Goal: Information Seeking & Learning: Find specific fact

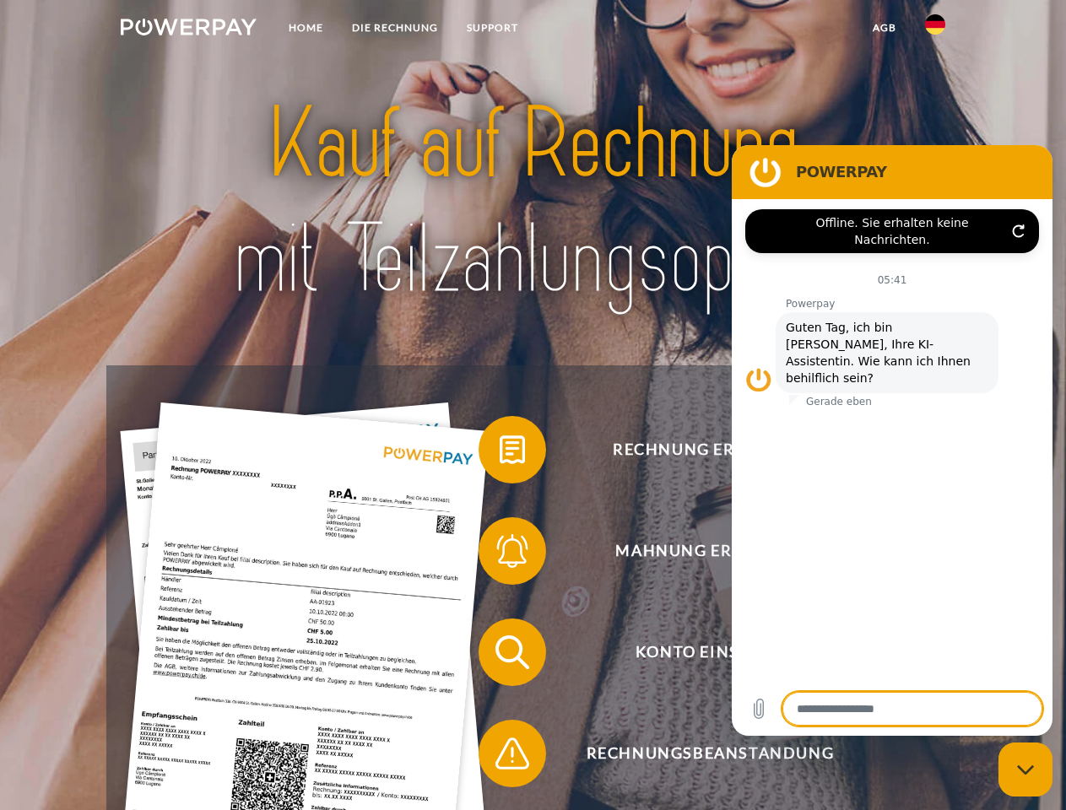
click at [188, 30] on img at bounding box center [189, 27] width 136 height 17
click at [935, 30] on img at bounding box center [935, 24] width 20 height 20
click at [883, 28] on link "agb" at bounding box center [884, 28] width 52 height 30
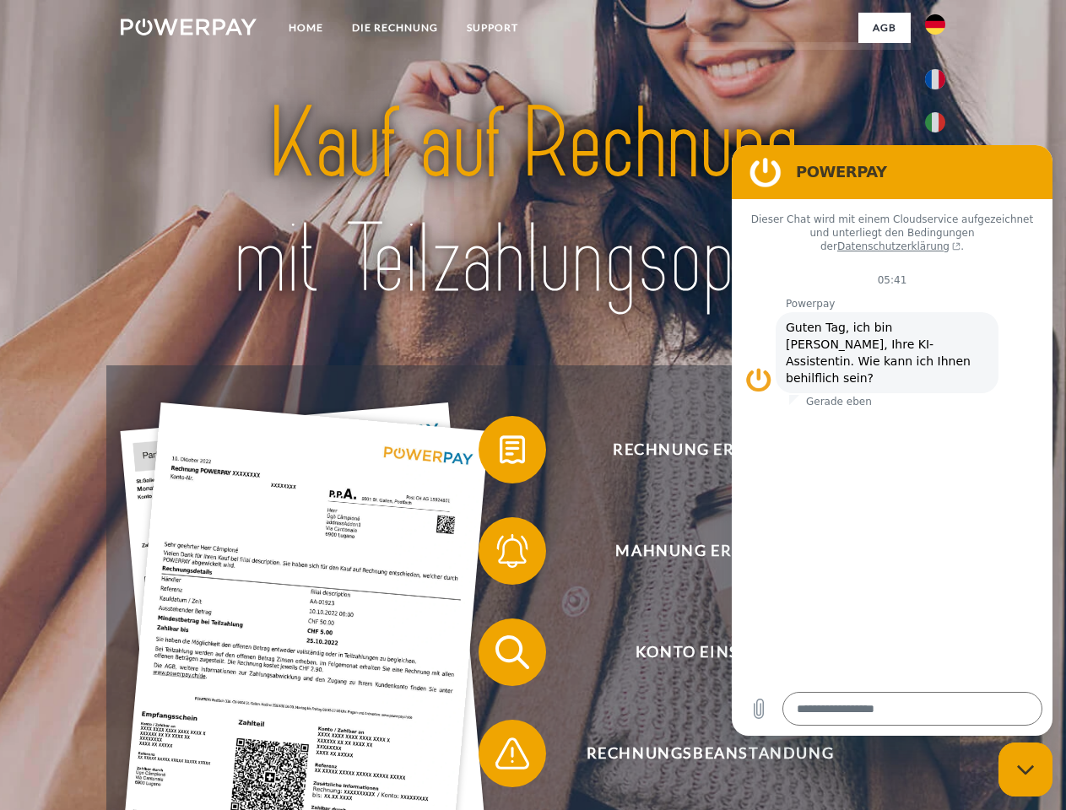
click at [499, 453] on span at bounding box center [487, 450] width 84 height 84
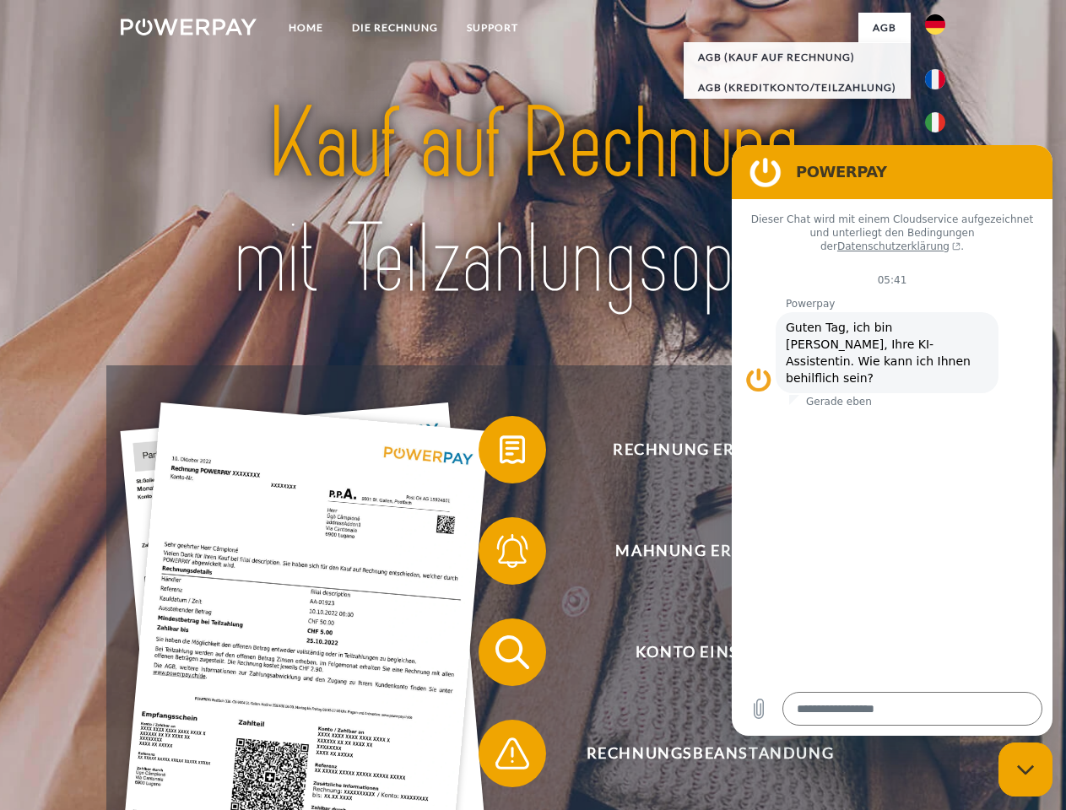
click at [499, 554] on div "Rechnung erhalten? Mahnung erhalten? Konto einsehen" at bounding box center [532, 702] width 852 height 675
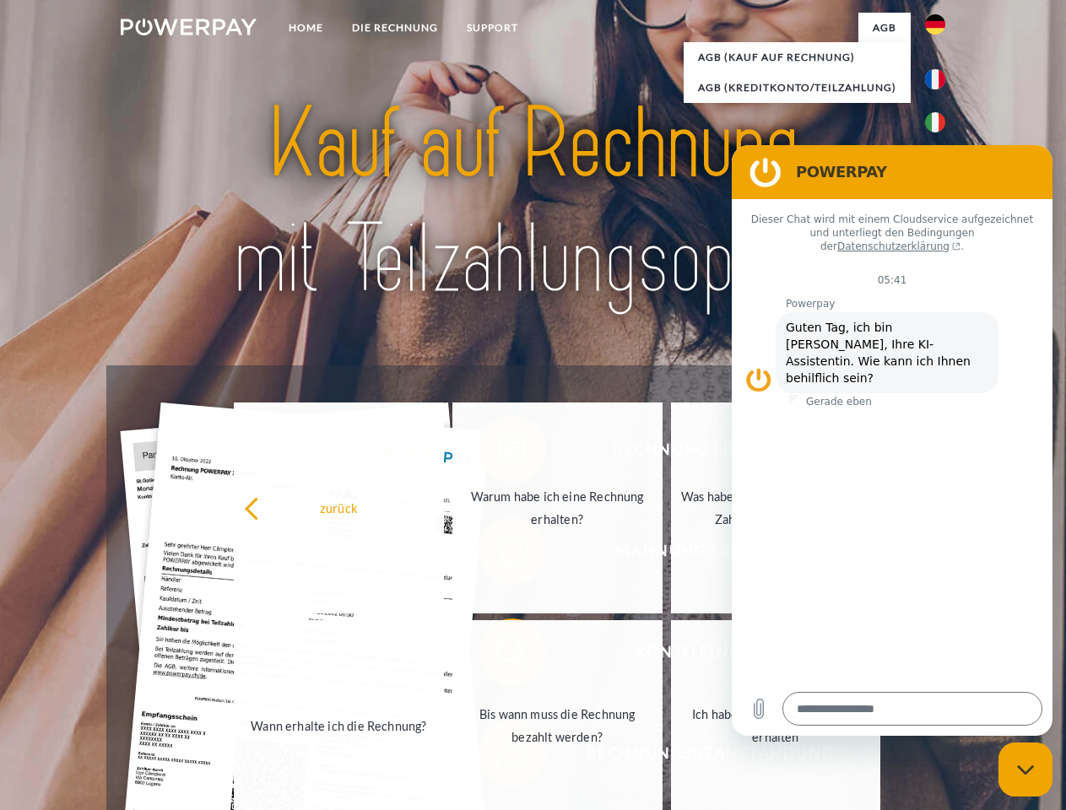
click at [499, 656] on link "Bis wann muss die Rechnung bezahlt werden?" at bounding box center [557, 725] width 210 height 211
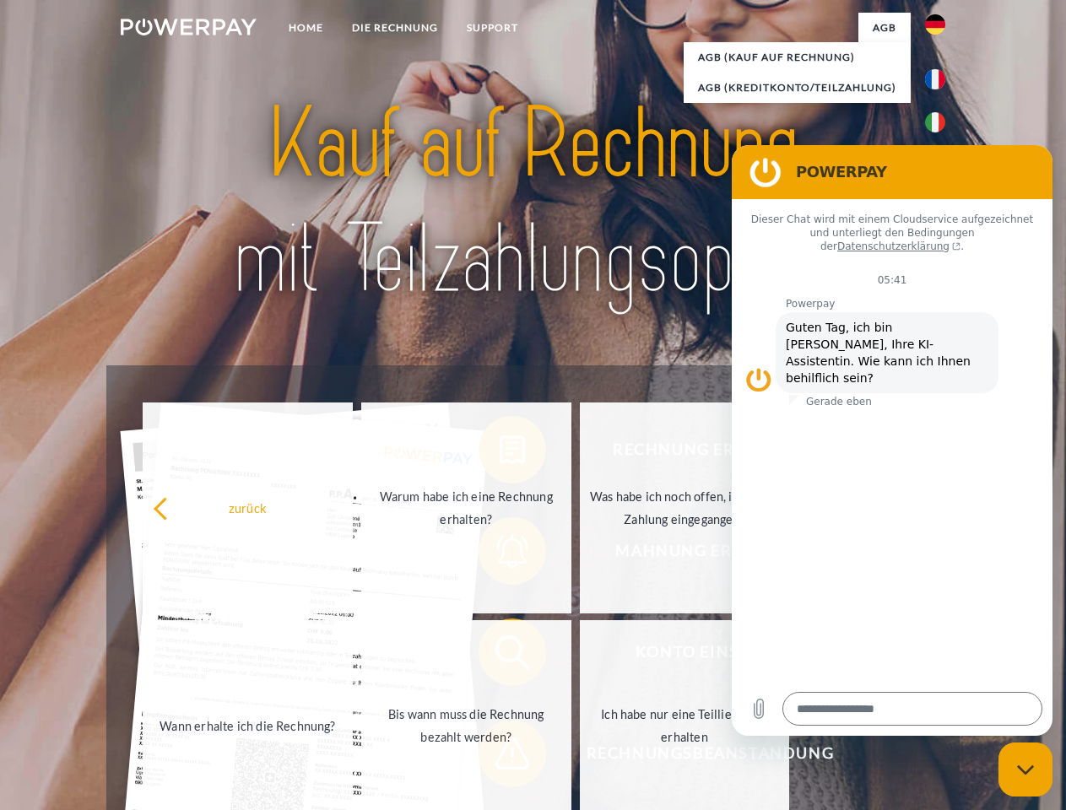
click at [499, 757] on span at bounding box center [487, 753] width 84 height 84
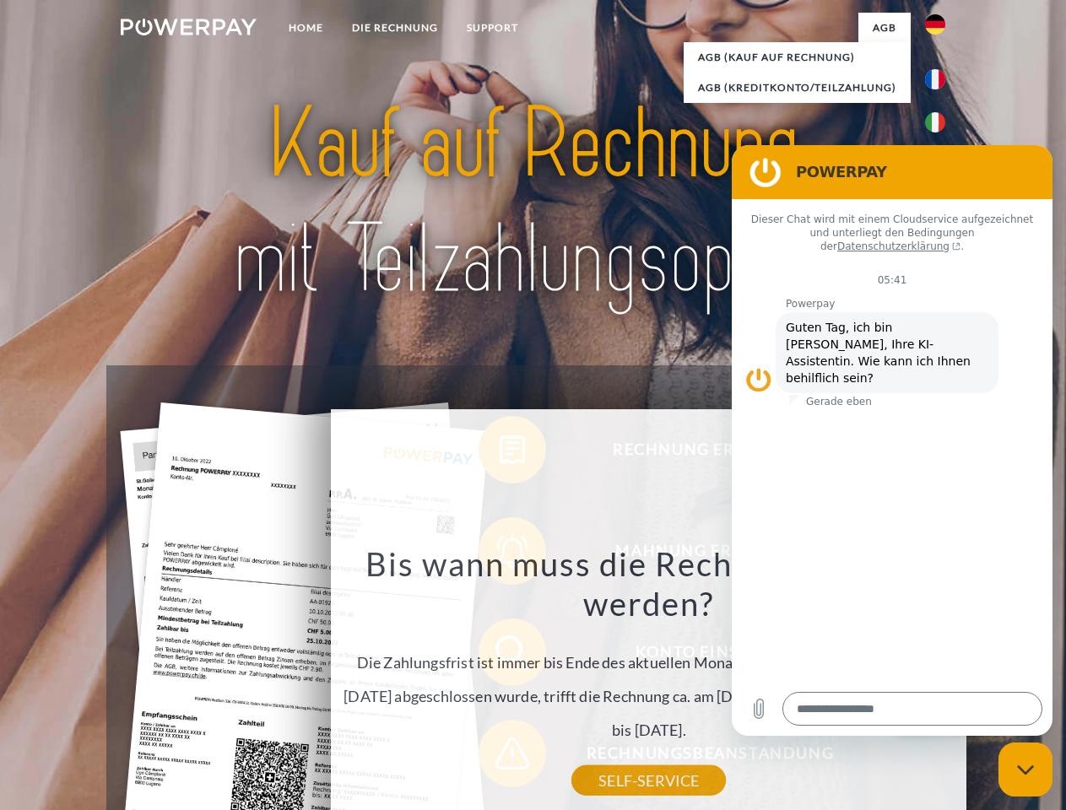
click at [1025, 769] on icon "Messaging-Fenster schließen" at bounding box center [1026, 769] width 18 height 11
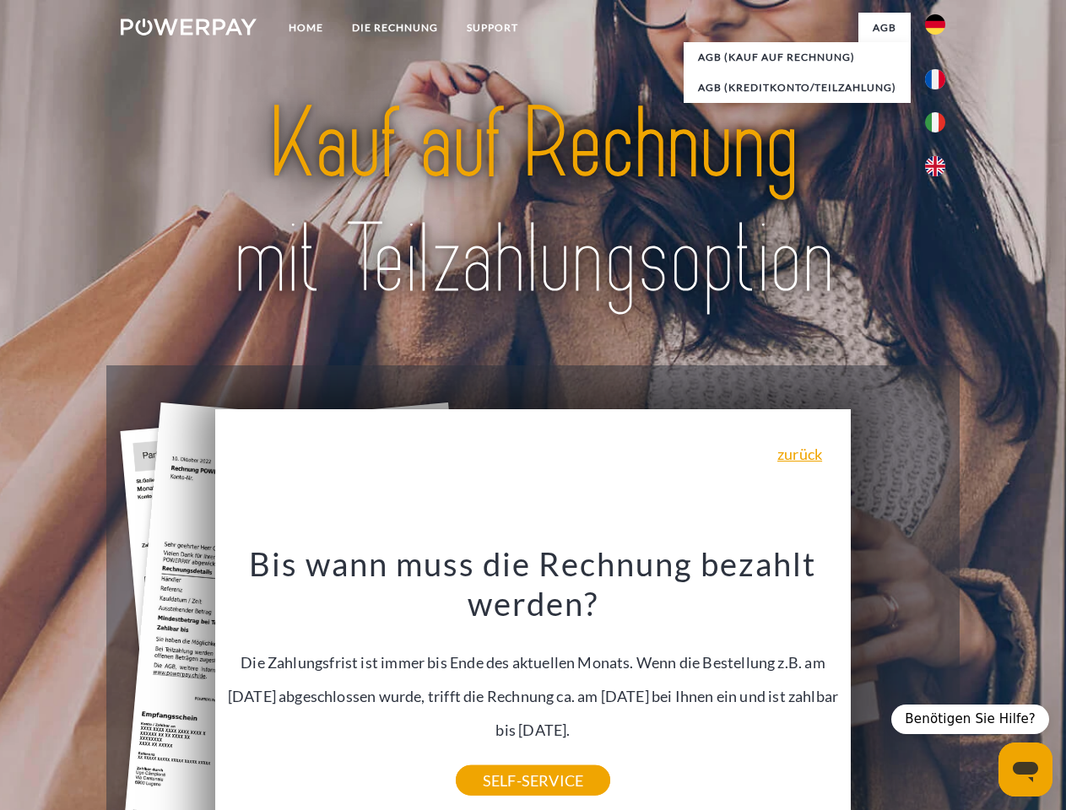
type textarea "*"
